Goal: Navigation & Orientation: Find specific page/section

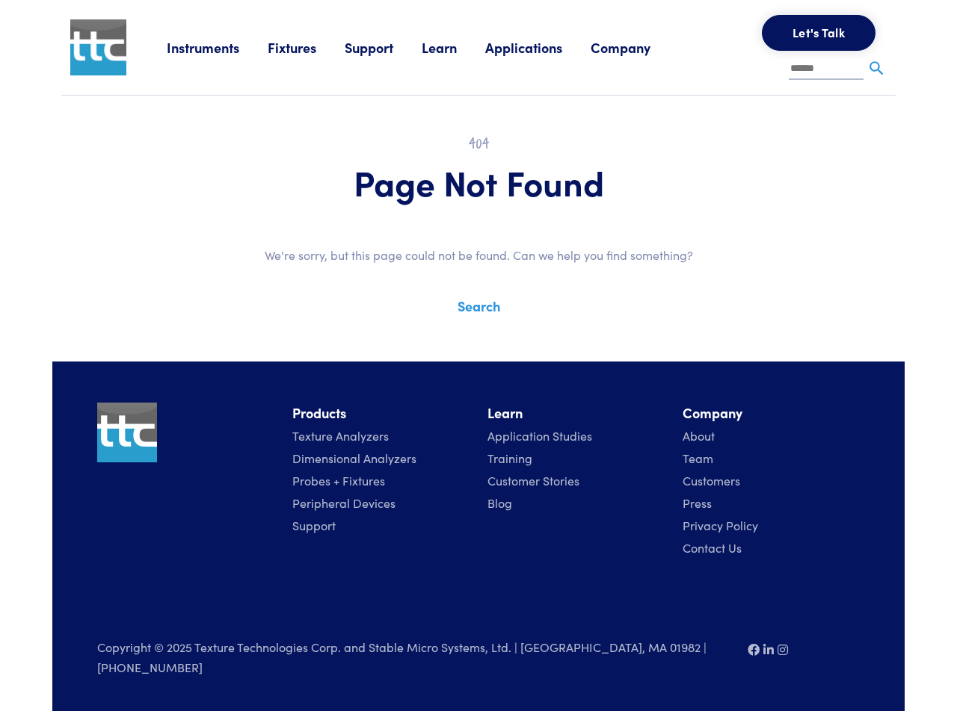
click at [478, 347] on div "Instruments Texture Analyzers Measure any physical product characteristic. TA.X…" at bounding box center [478, 355] width 852 height 711
click at [218, 47] on link "Instruments" at bounding box center [217, 47] width 101 height 19
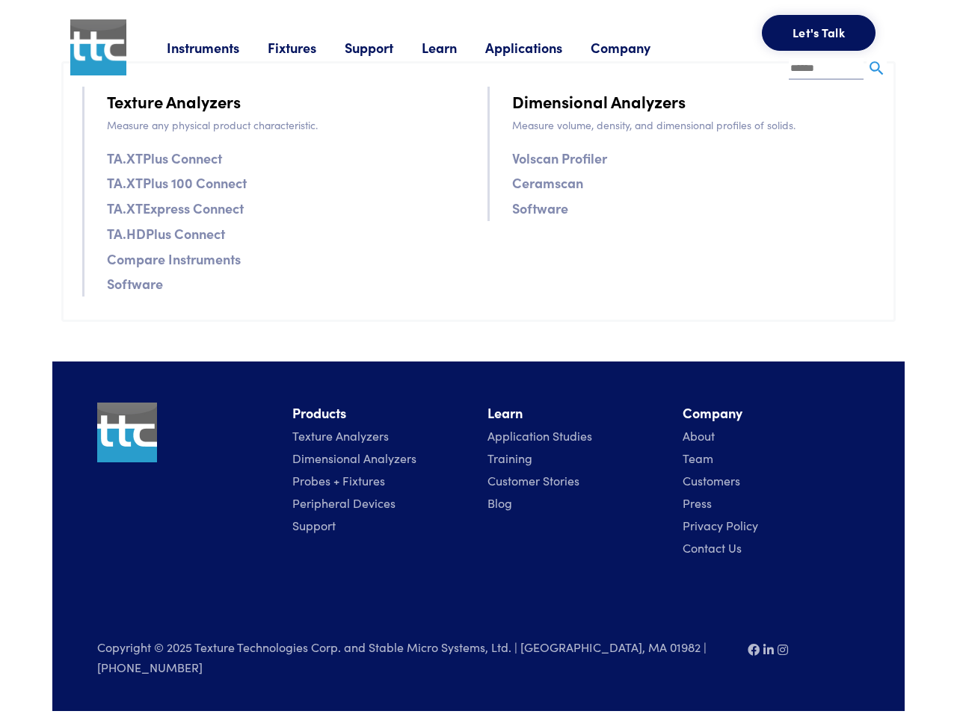
click at [308, 47] on link "Fixtures" at bounding box center [306, 47] width 77 height 19
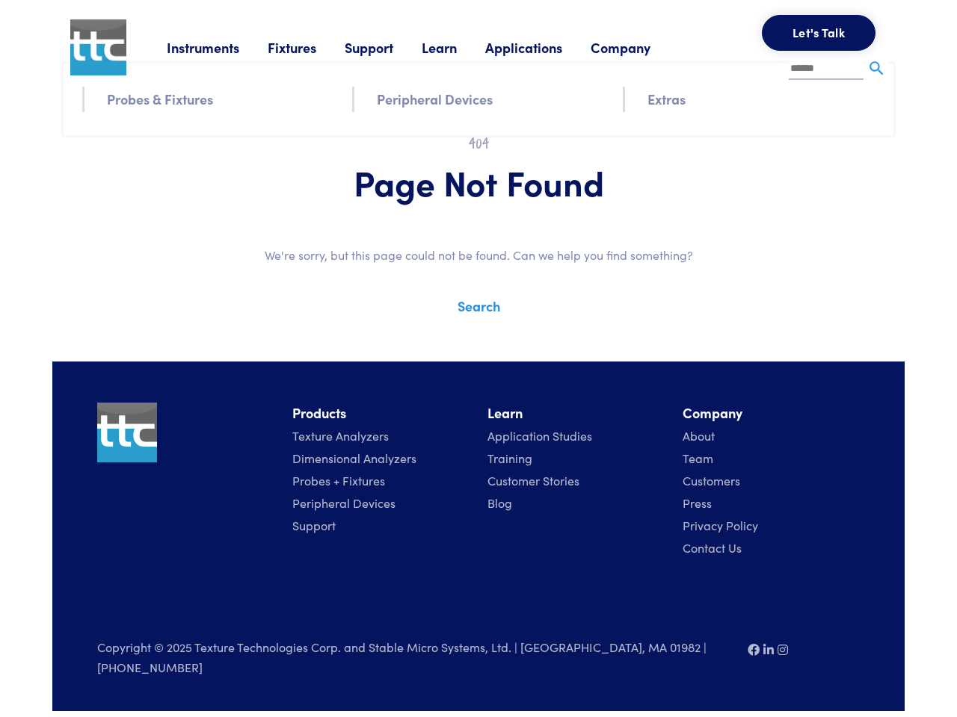
click at [386, 47] on link "Support" at bounding box center [382, 47] width 77 height 19
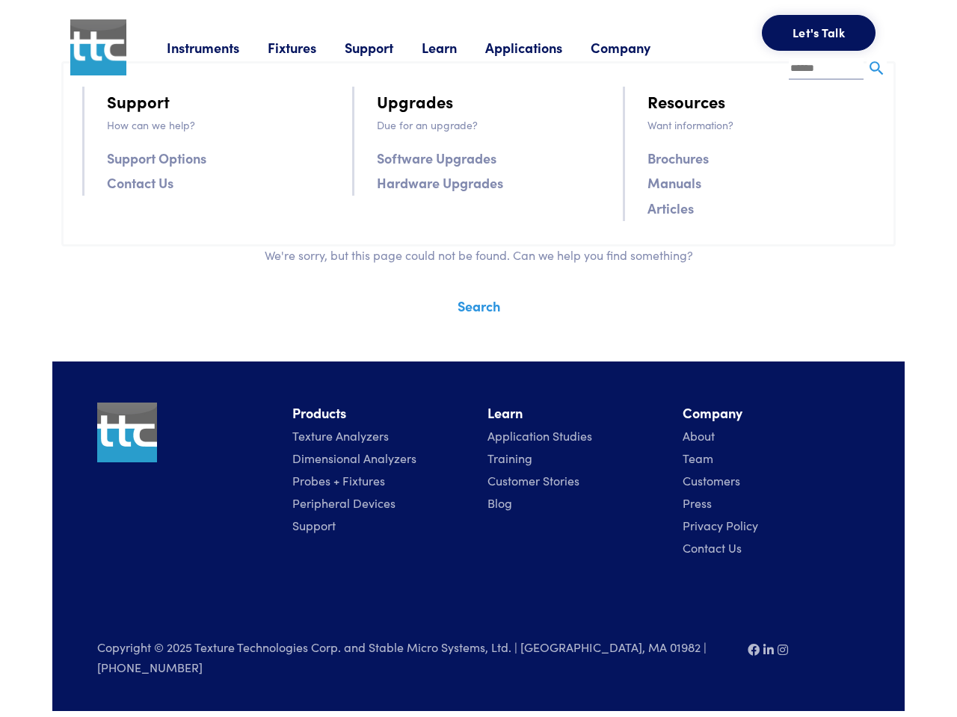
click at [458, 47] on link "Learn" at bounding box center [453, 47] width 64 height 19
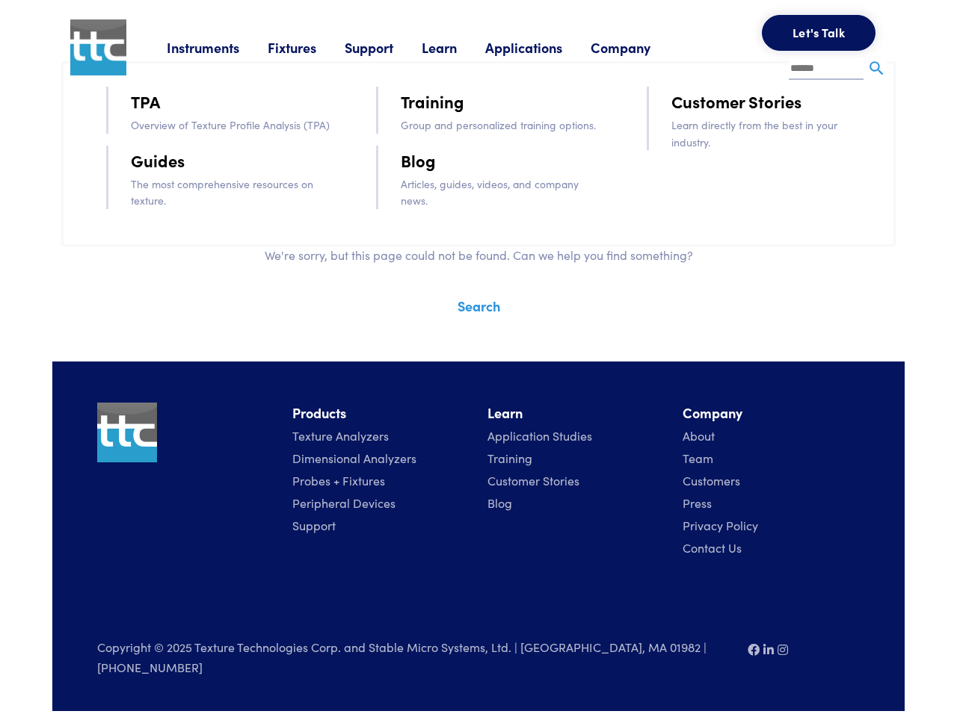
click at [543, 47] on link "Applications" at bounding box center [537, 47] width 105 height 19
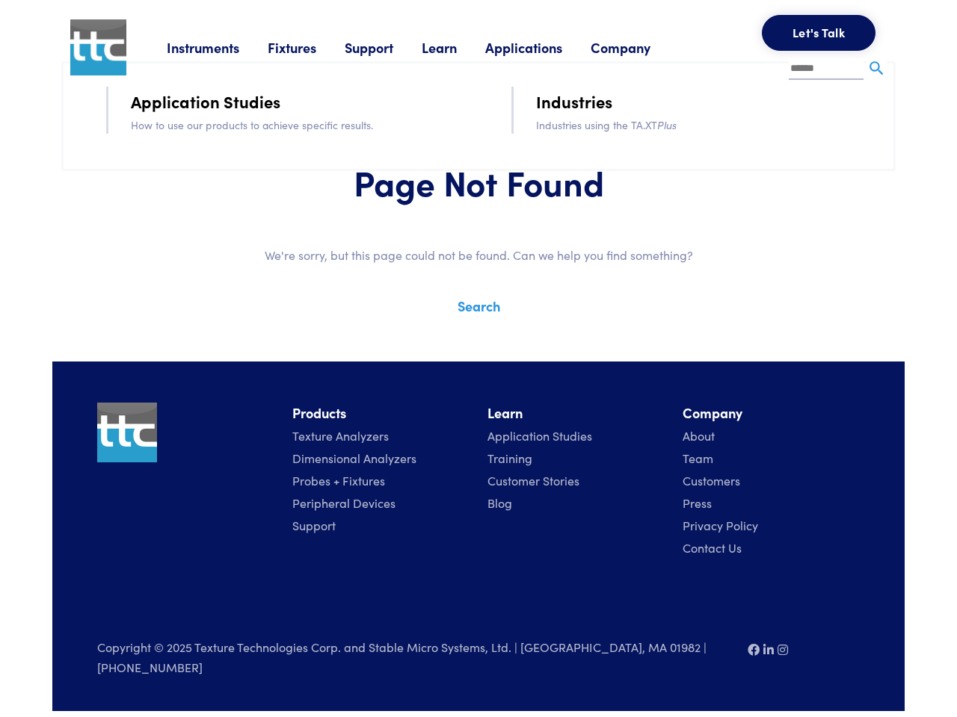
click at [640, 47] on link "Company" at bounding box center [634, 47] width 88 height 19
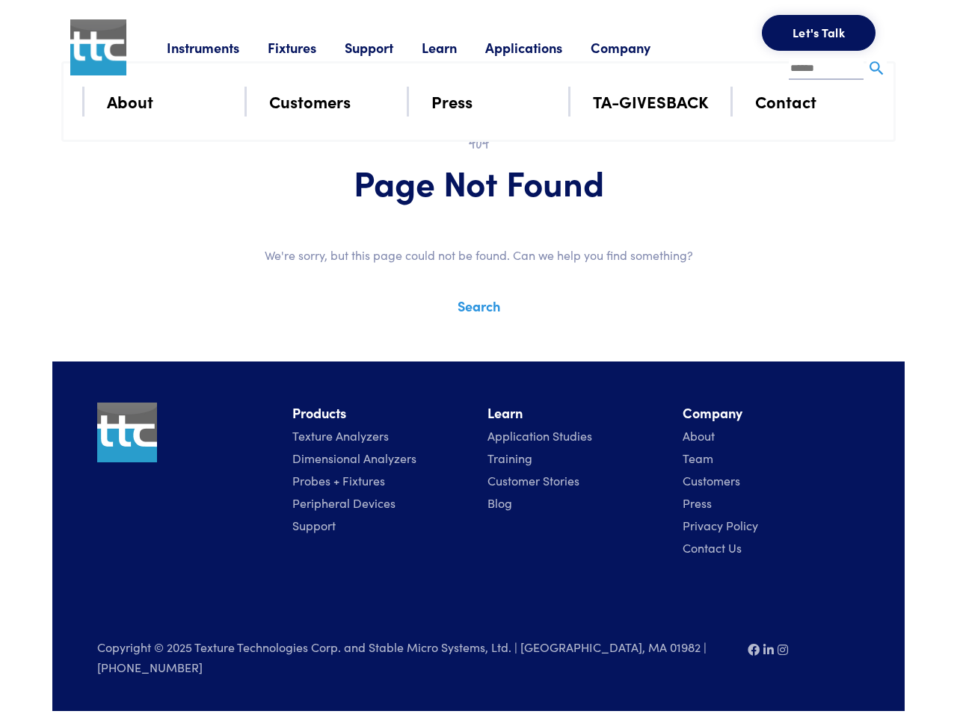
click at [818, 33] on button "Let's Talk" at bounding box center [818, 33] width 114 height 36
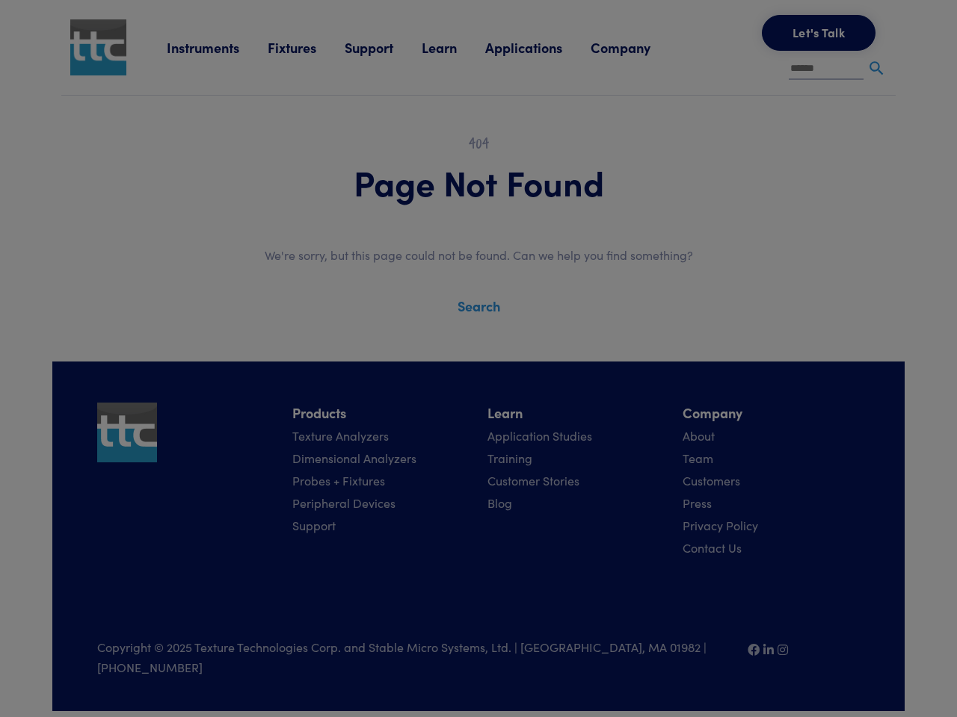
click at [0, 0] on div "**********" at bounding box center [0, 0] width 0 height 0
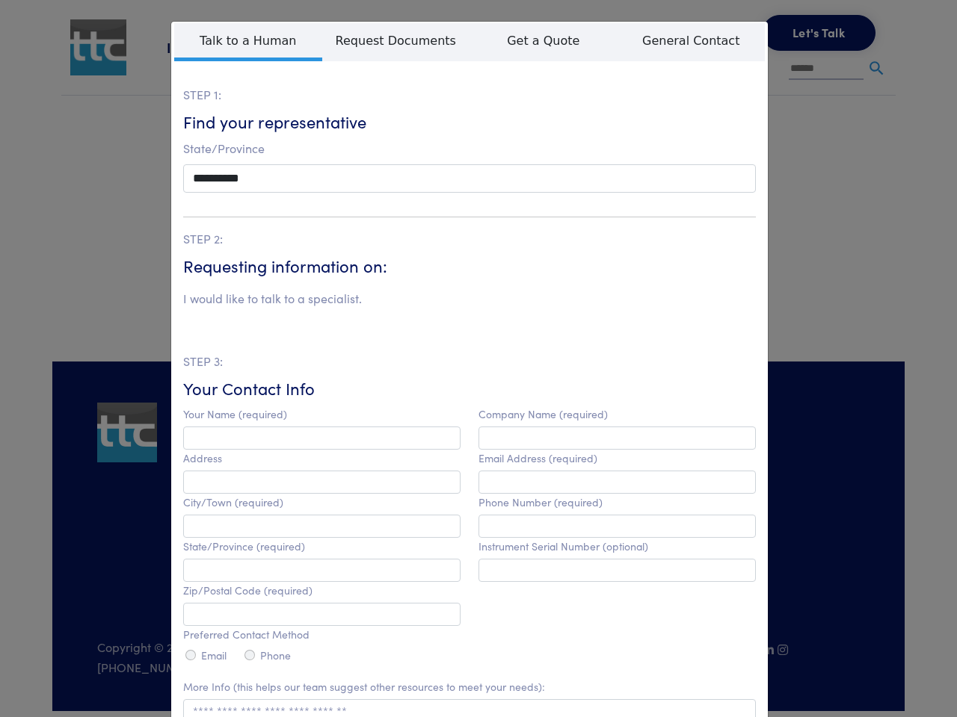
click at [463, 711] on html "Instruments Texture Analyzers Measure any physical product characteristic. TA.X…" at bounding box center [478, 355] width 957 height 711
